Goal: Transaction & Acquisition: Purchase product/service

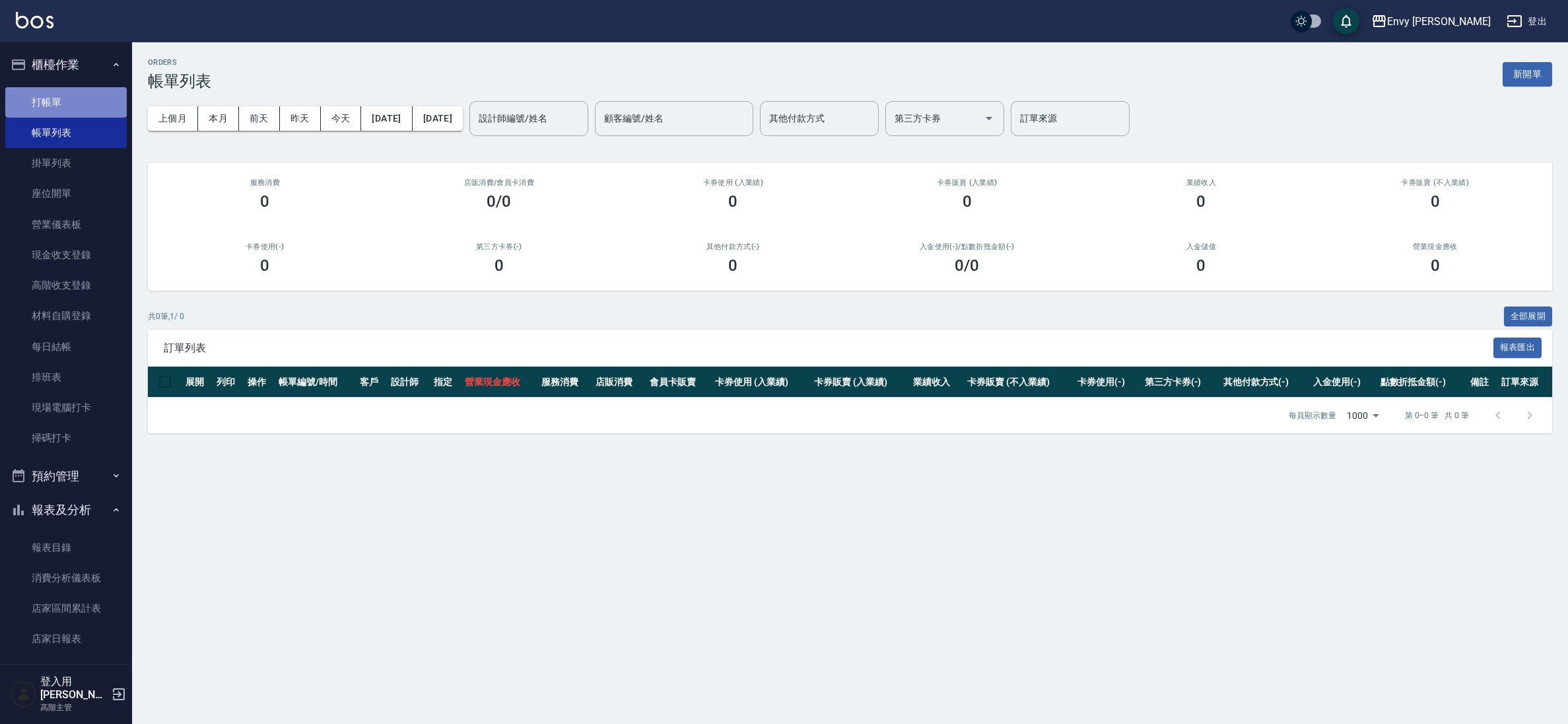
click at [80, 113] on link "打帳單" at bounding box center [65, 102] width 121 height 30
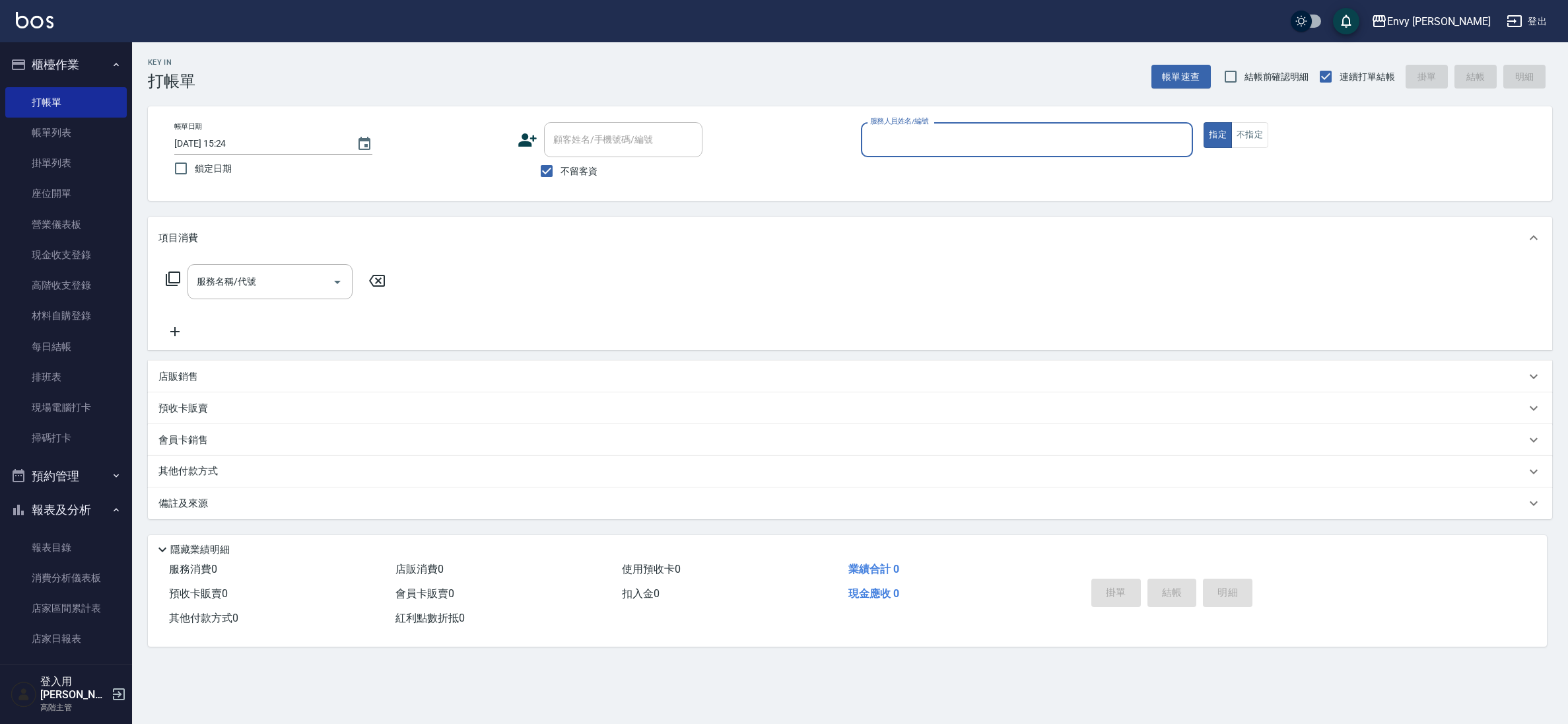
click at [1079, 162] on p at bounding box center [1027, 164] width 332 height 14
click at [1060, 119] on div "帳單日期 [DATE] 15:24 鎖定日期 顧客姓名/手機號碼/編號 顧客姓名/手機號碼/編號 不留客資 服務人員姓名/編號 服務人員姓名/編號 指定 不指定" at bounding box center [850, 153] width 1405 height 94
click at [1052, 138] on input "服務人員姓名/編號" at bounding box center [1027, 139] width 321 height 23
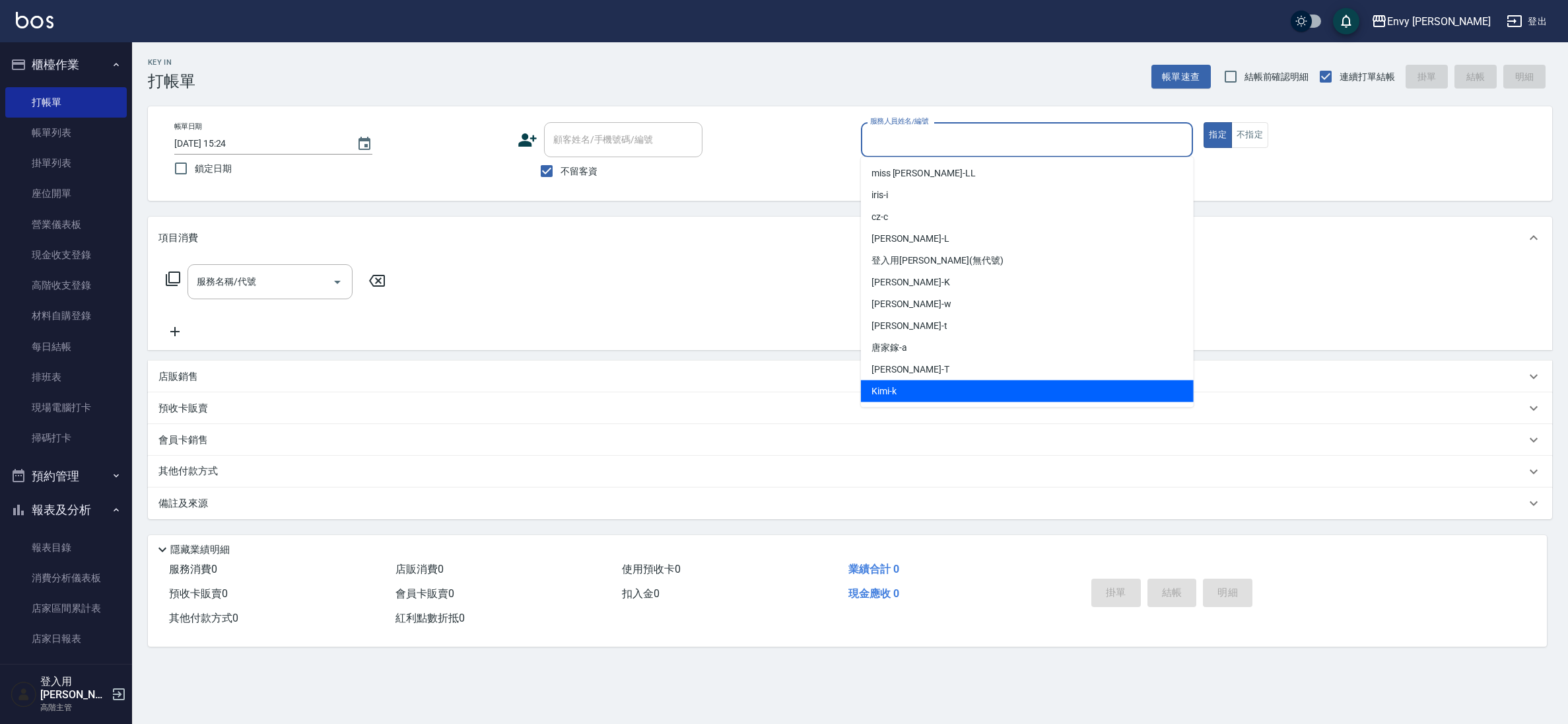
click at [981, 399] on div "Kimi -k" at bounding box center [1027, 392] width 332 height 22
type input "Kimi-k"
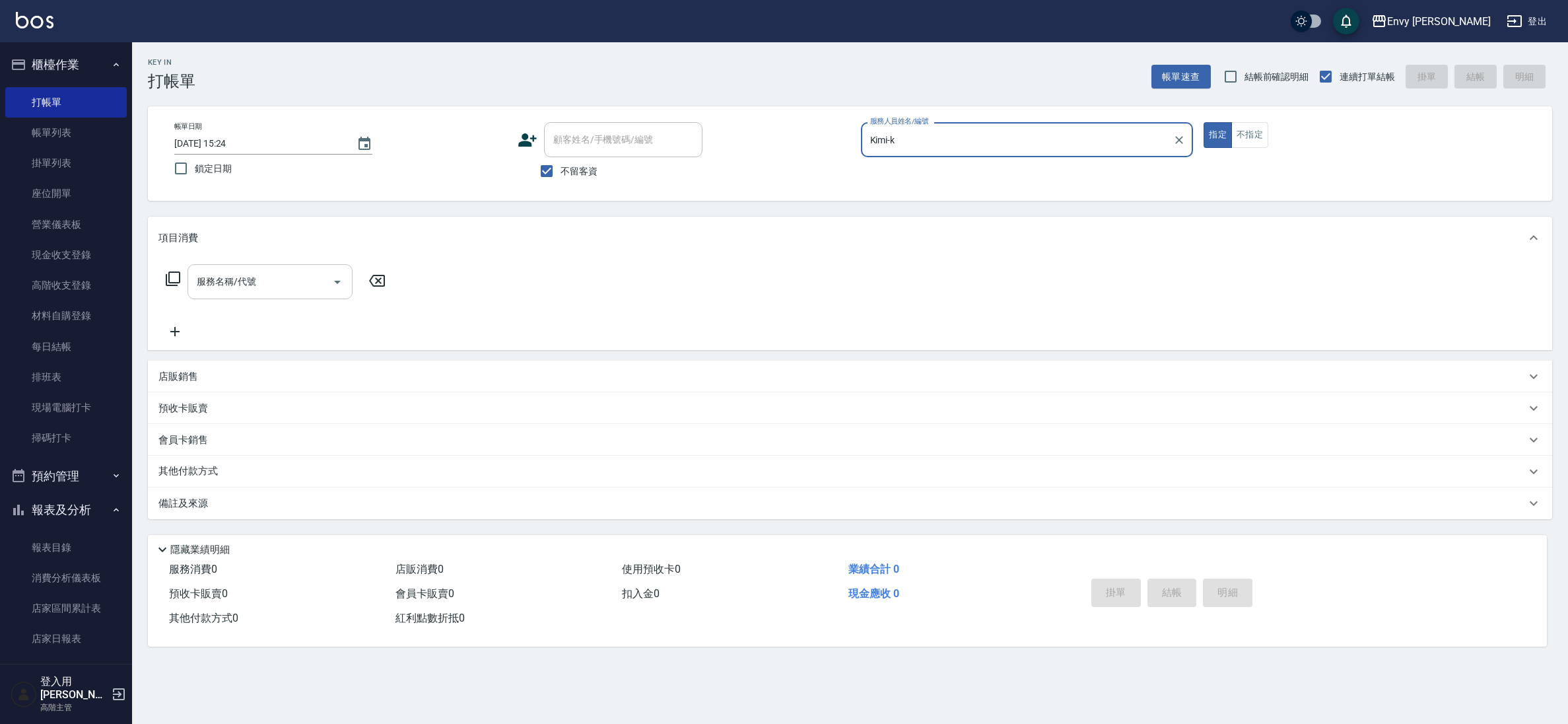
click at [296, 283] on input "服務名稱/代號" at bounding box center [261, 281] width 134 height 23
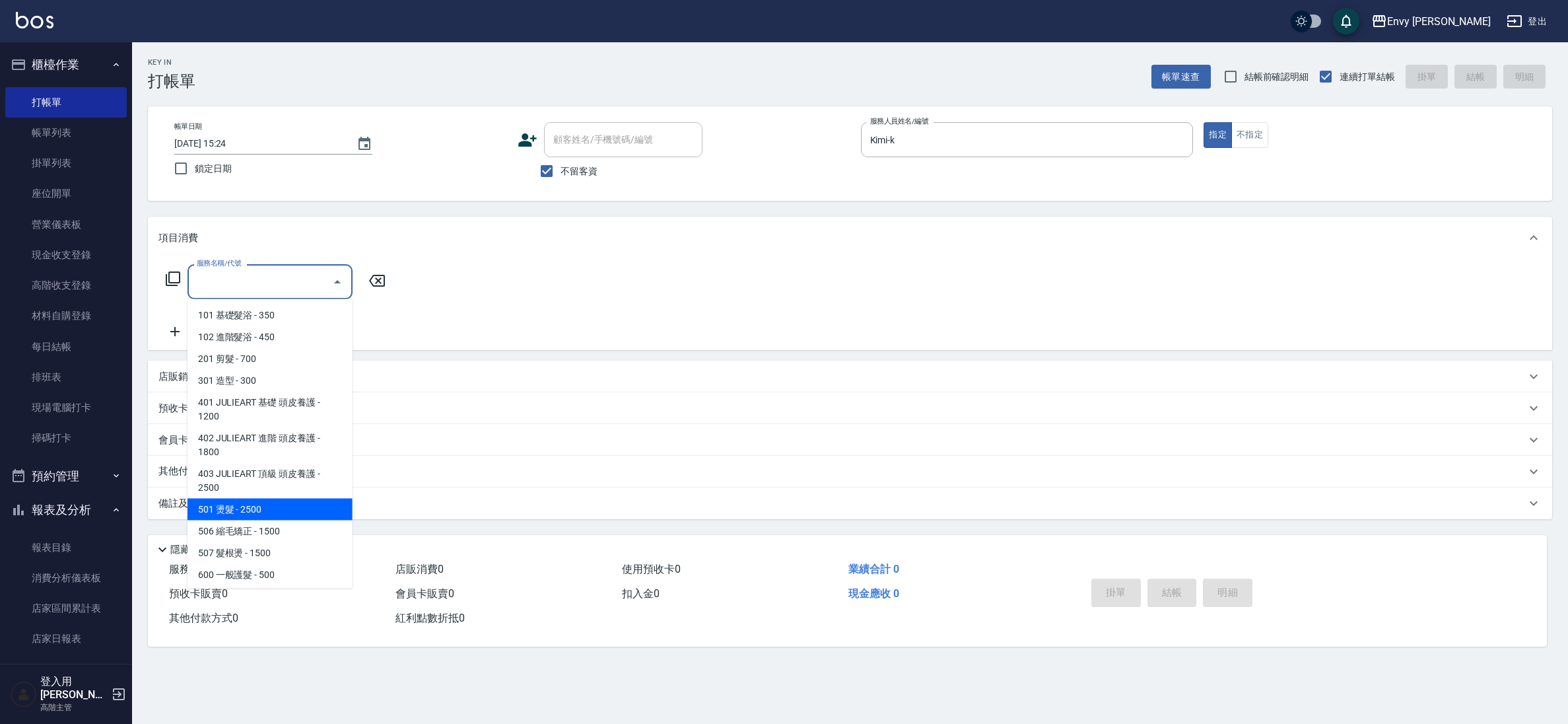
click at [288, 506] on span "501 燙髮 - 2500" at bounding box center [271, 510] width 165 height 22
type input "501 燙髮(501)"
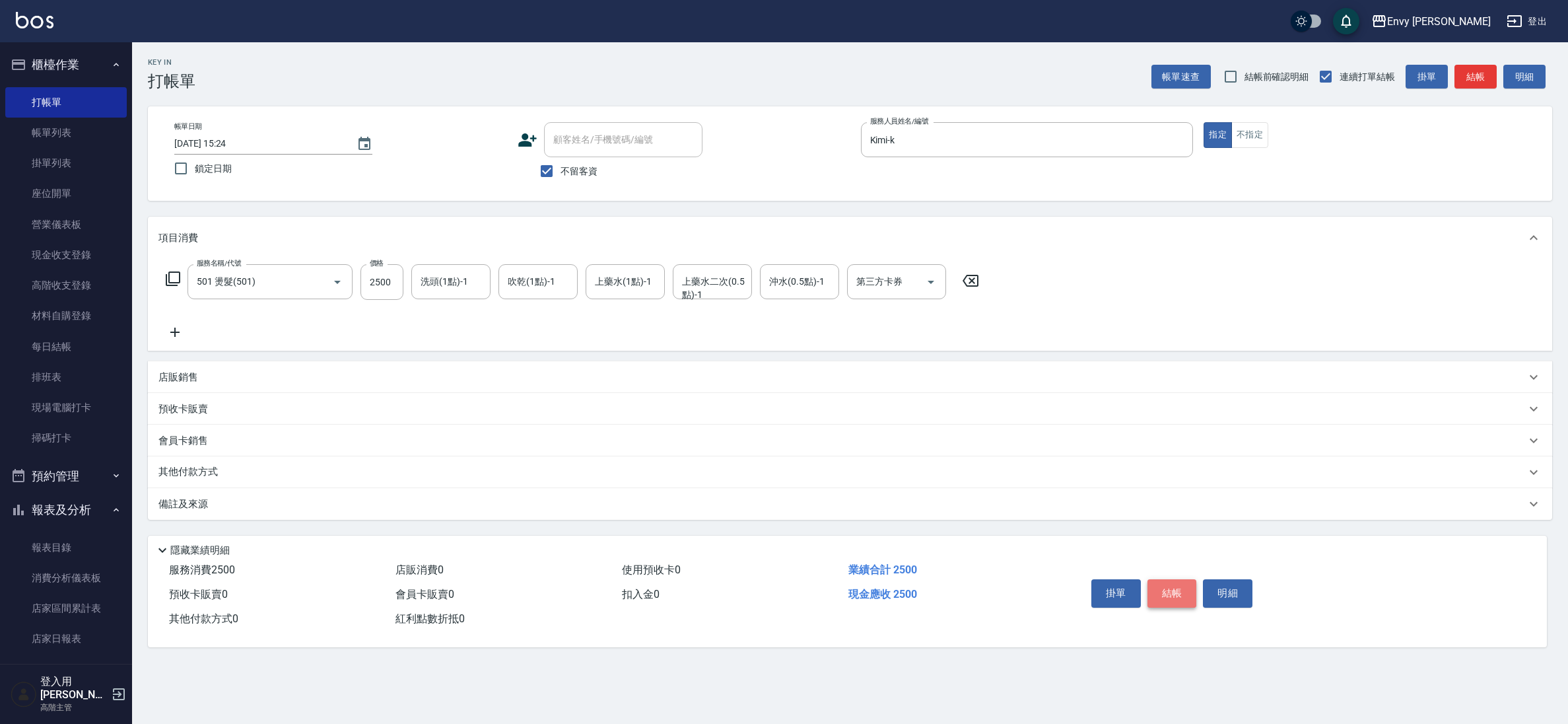
click at [1189, 587] on button "結帳" at bounding box center [1172, 593] width 49 height 28
